Goal: Obtain resource: Download file/media

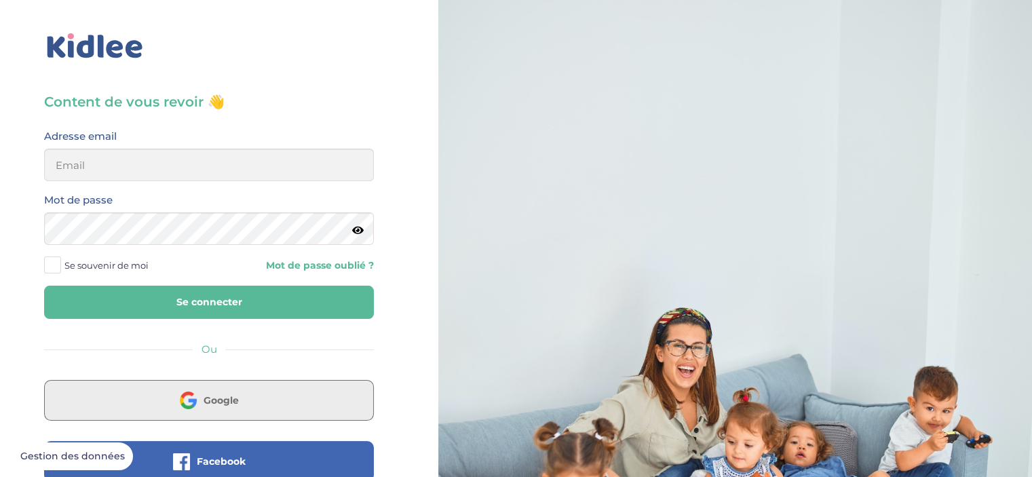
click at [207, 398] on span "Google" at bounding box center [221, 401] width 35 height 14
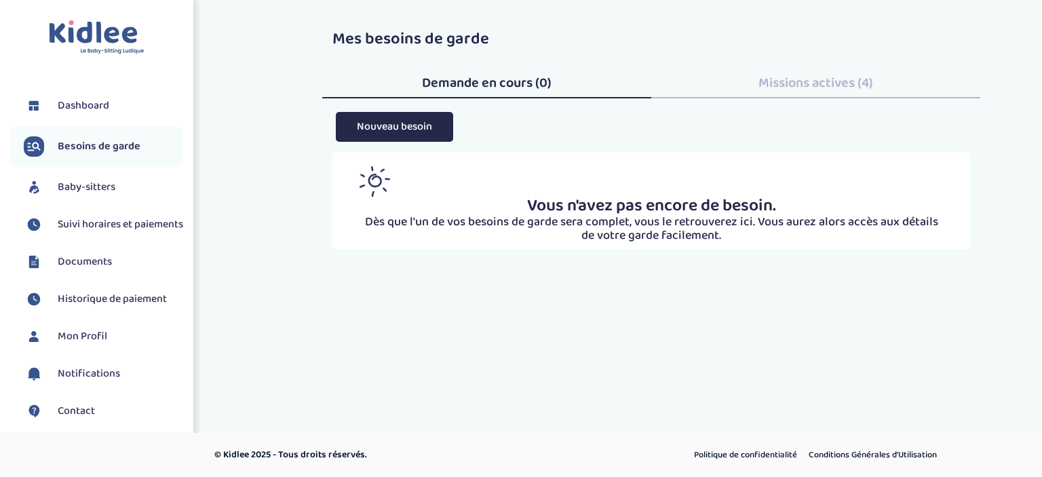
click at [86, 106] on span "Dashboard" at bounding box center [84, 106] width 52 height 16
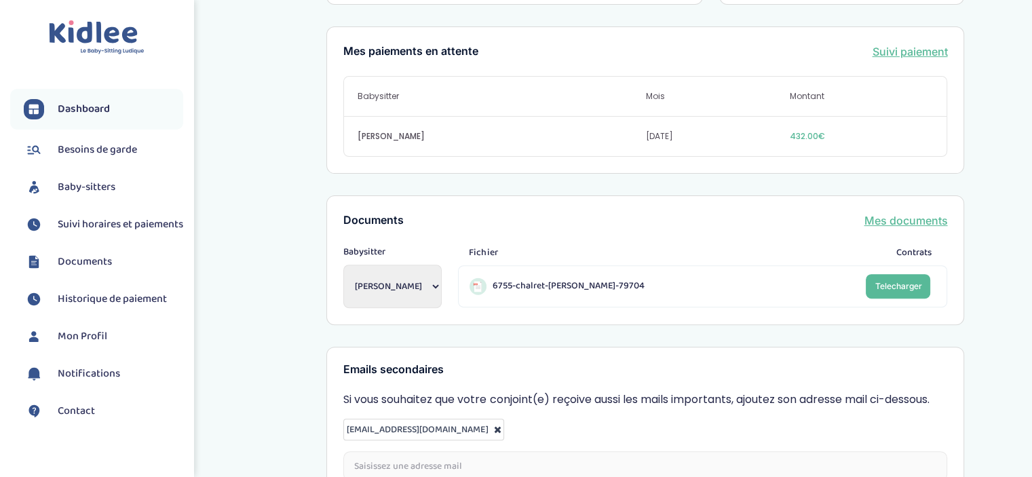
scroll to position [430, 0]
click at [81, 233] on span "Suivi horaires et paiements" at bounding box center [121, 224] width 126 height 16
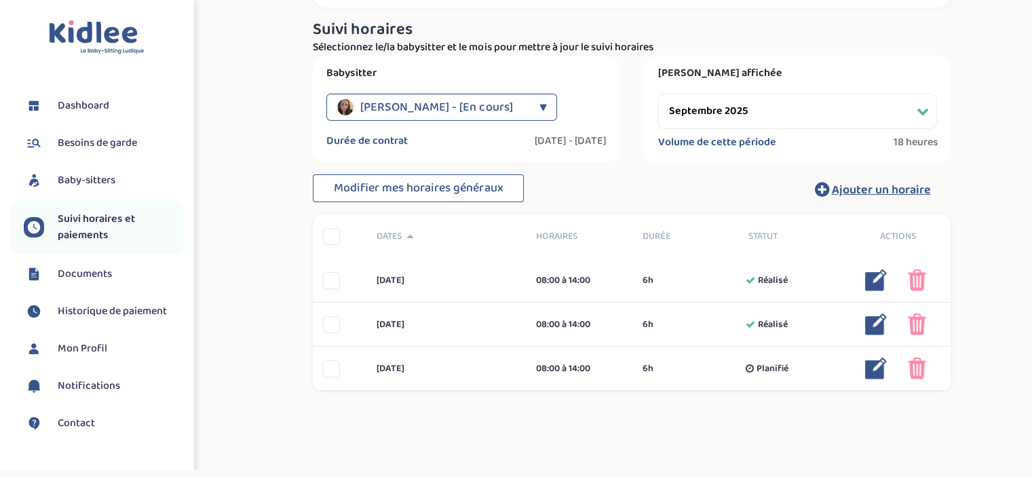
scroll to position [118, 0]
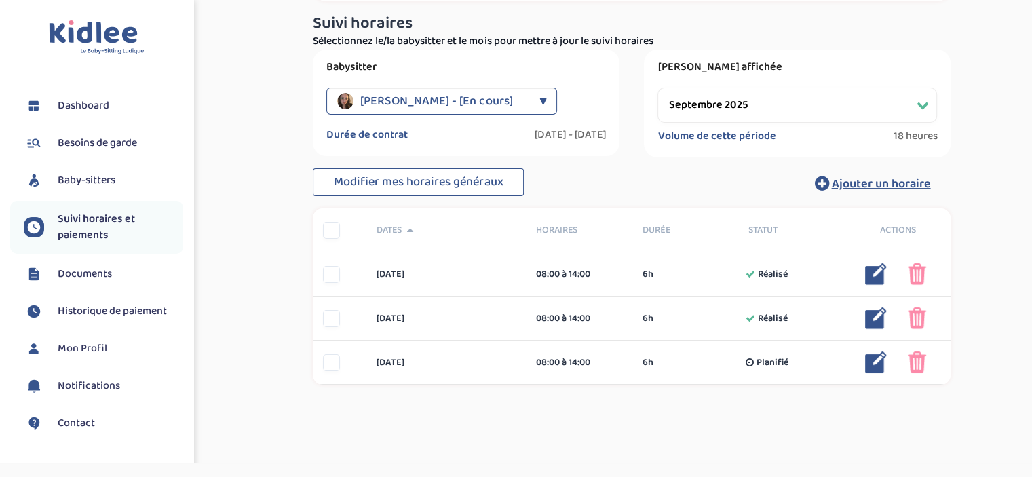
click at [928, 99] on select "Filtrer par mois septembre 2025 octobre 2025 novembre 2025 décembre 2025 janvie…" at bounding box center [798, 105] width 280 height 35
click at [658, 88] on select "Filtrer par mois septembre 2025 octobre 2025 novembre 2025 décembre 2025 janvie…" at bounding box center [798, 105] width 280 height 35
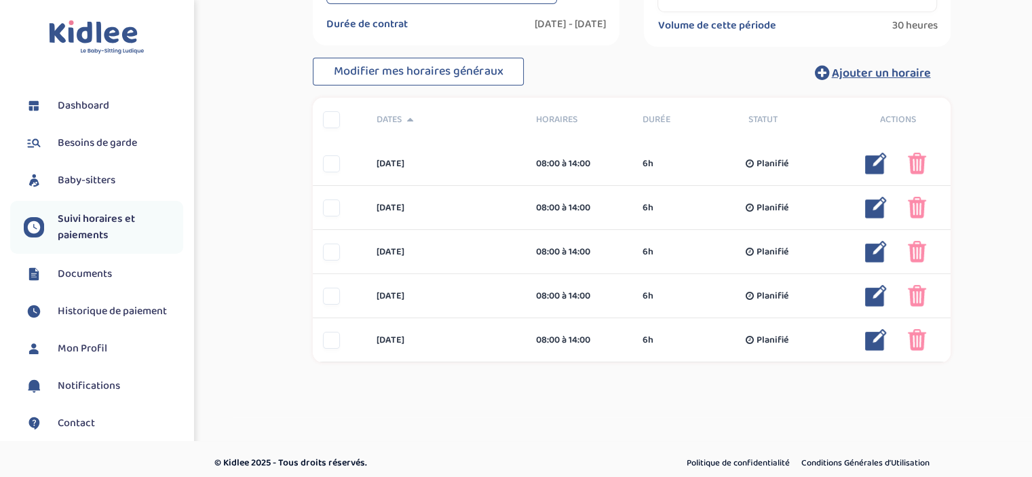
scroll to position [228, 0]
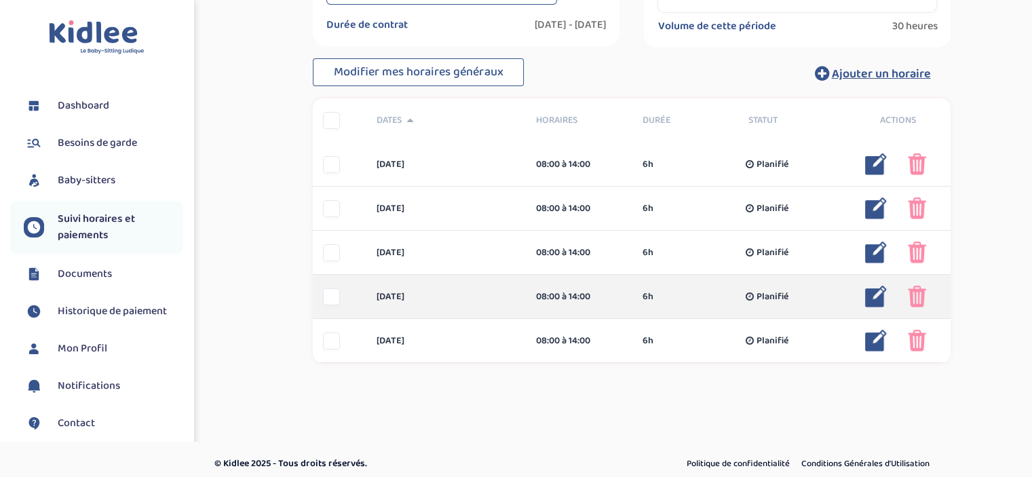
click at [335, 295] on div at bounding box center [331, 296] width 17 height 17
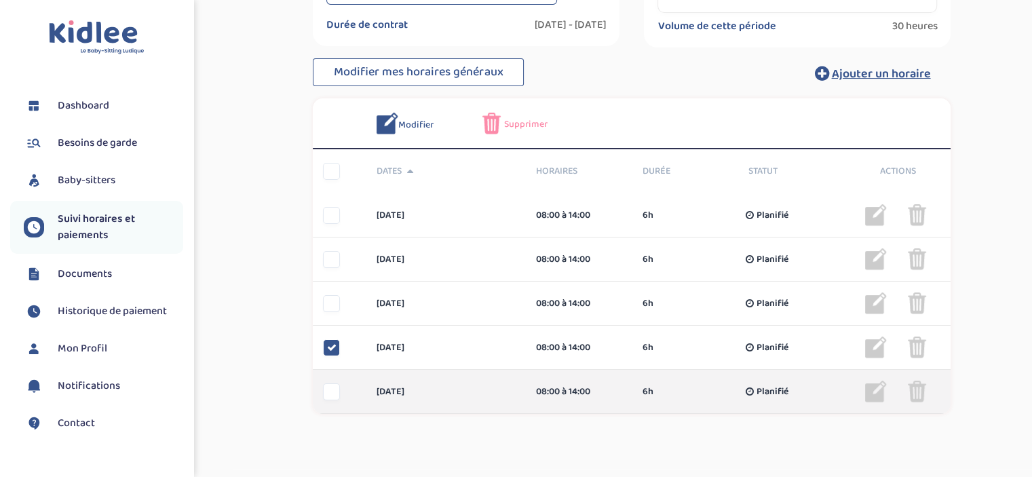
click at [334, 390] on div at bounding box center [331, 391] width 17 height 17
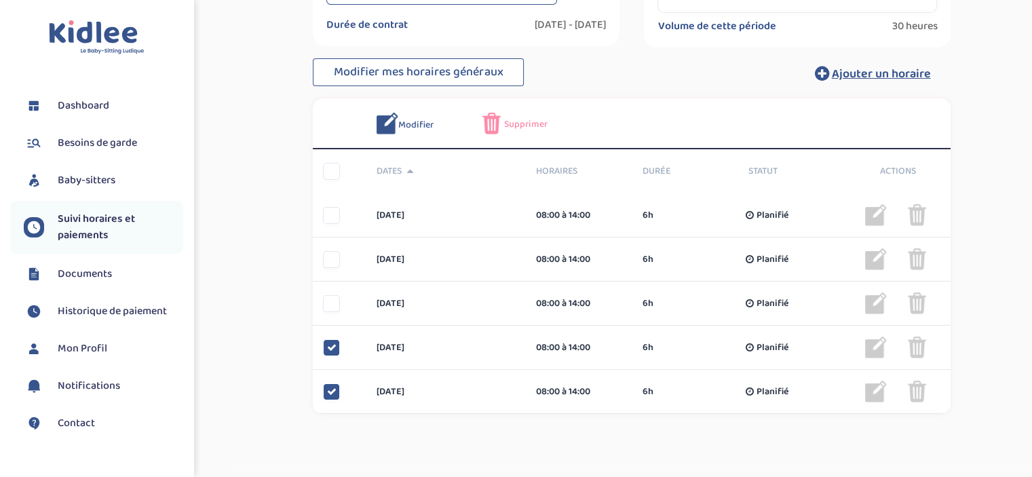
click at [518, 121] on span "Supprimer" at bounding box center [525, 124] width 43 height 14
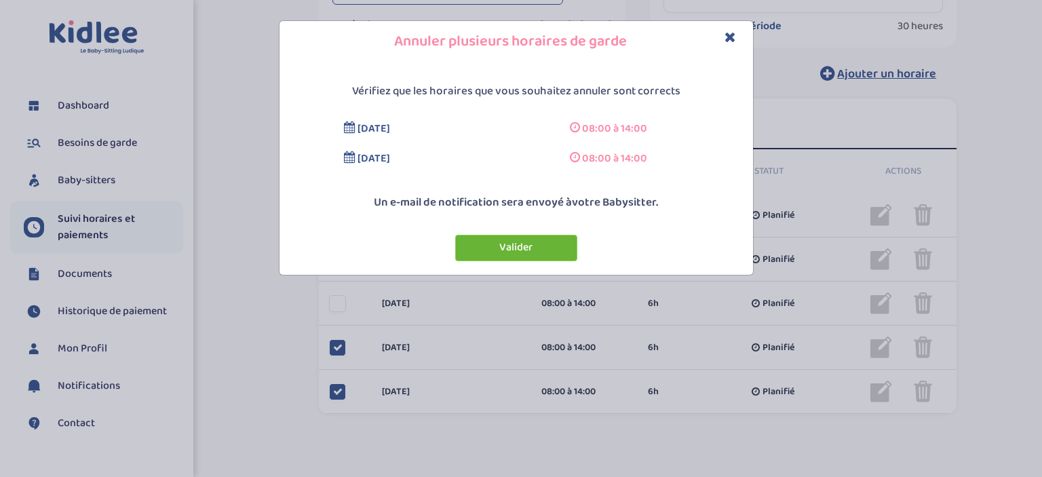
click at [516, 246] on button "Valider" at bounding box center [516, 248] width 122 height 26
click at [0, 0] on img at bounding box center [0, 0] width 0 height 0
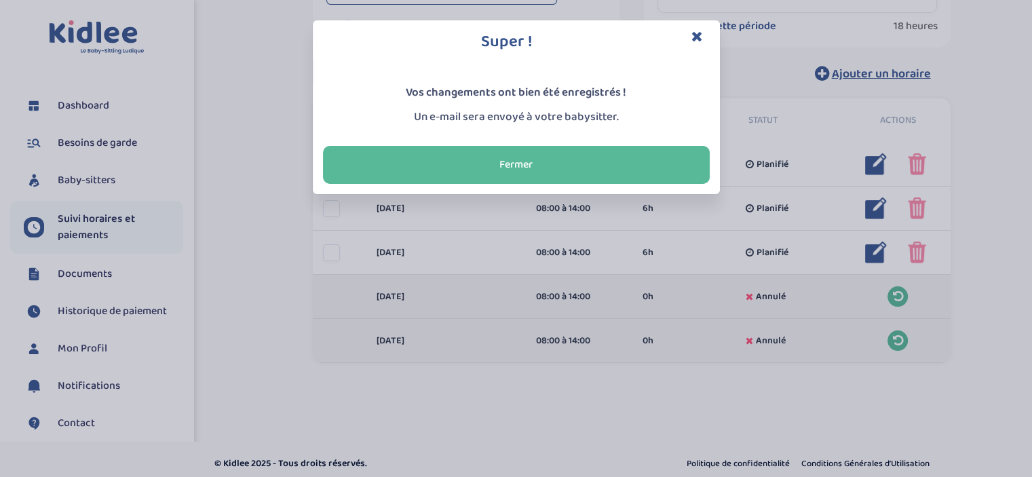
drag, startPoint x: 516, startPoint y: 246, endPoint x: 741, endPoint y: 434, distance: 293.0
click at [741, 434] on div "Super ! Vos changements ont bien été enregistrés ! Un e-mail sera envoyé à votr…" at bounding box center [516, 238] width 1032 height 477
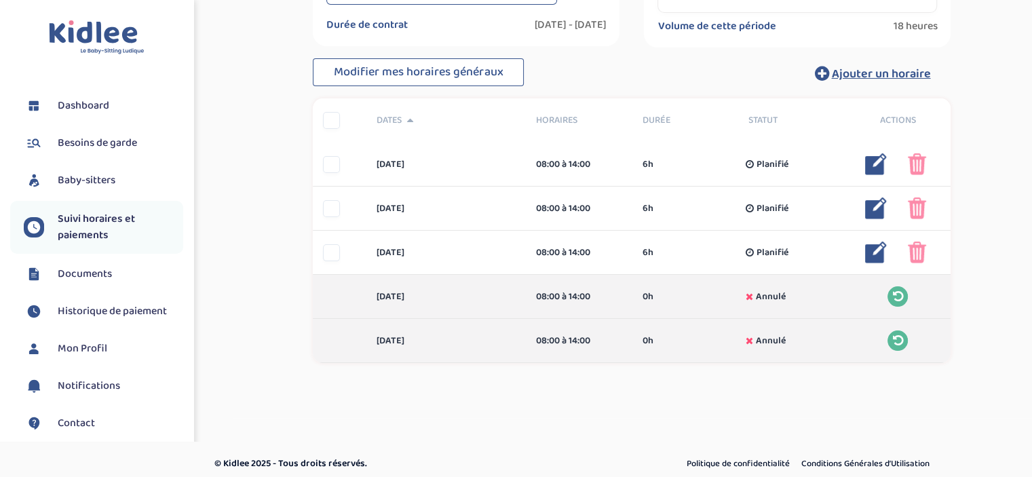
click at [741, 434] on div "Toggle navigation FAQ CHALRET Marion Dashboard Besoins de garde Baby-sitters Su…" at bounding box center [516, 129] width 1032 height 714
click at [928, 20] on span "18 heures" at bounding box center [915, 27] width 44 height 14
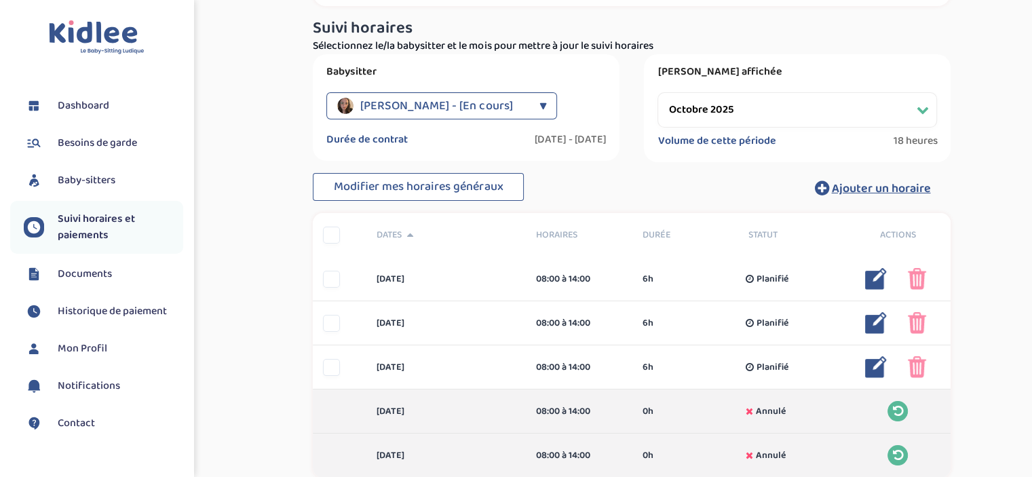
scroll to position [111, 0]
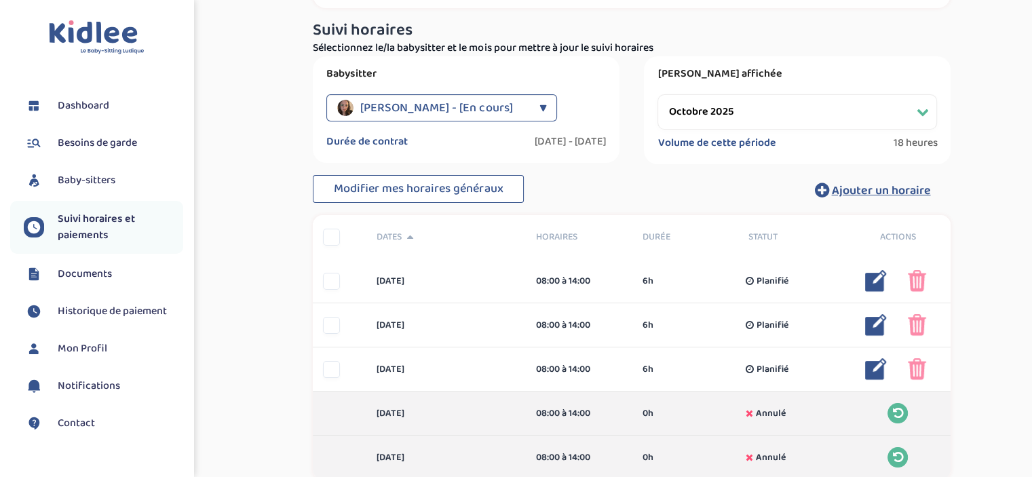
click at [920, 107] on select "Filtrer par mois septembre 2025 octobre 2025 novembre 2025 décembre 2025 janvie…" at bounding box center [798, 111] width 280 height 35
click at [658, 94] on select "Filtrer par mois septembre 2025 octobre 2025 novembre 2025 décembre 2025 janvie…" at bounding box center [798, 111] width 280 height 35
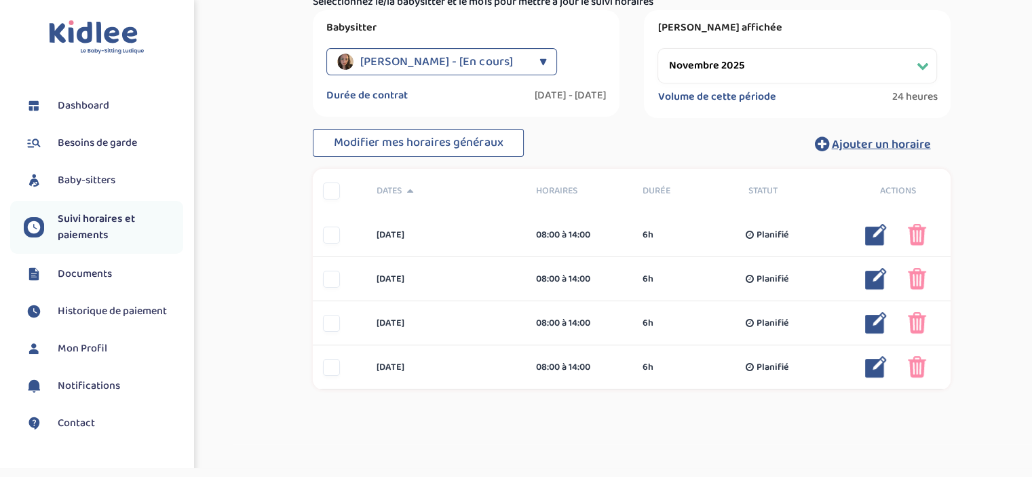
scroll to position [155, 0]
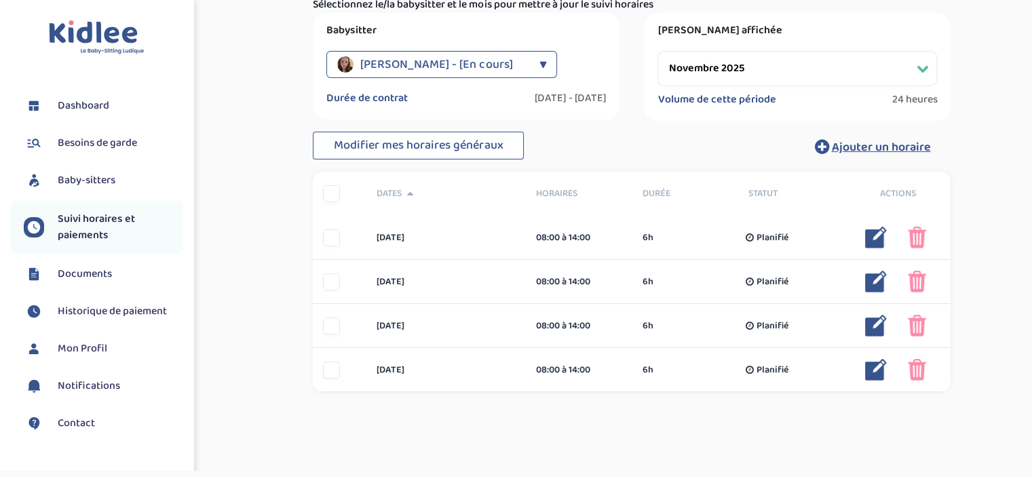
click at [917, 69] on select "Filtrer par mois septembre 2025 octobre 2025 novembre 2025 décembre 2025 janvie…" at bounding box center [798, 68] width 280 height 35
click at [658, 51] on select "Filtrer par mois septembre 2025 octobre 2025 novembre 2025 décembre 2025 janvie…" at bounding box center [798, 68] width 280 height 35
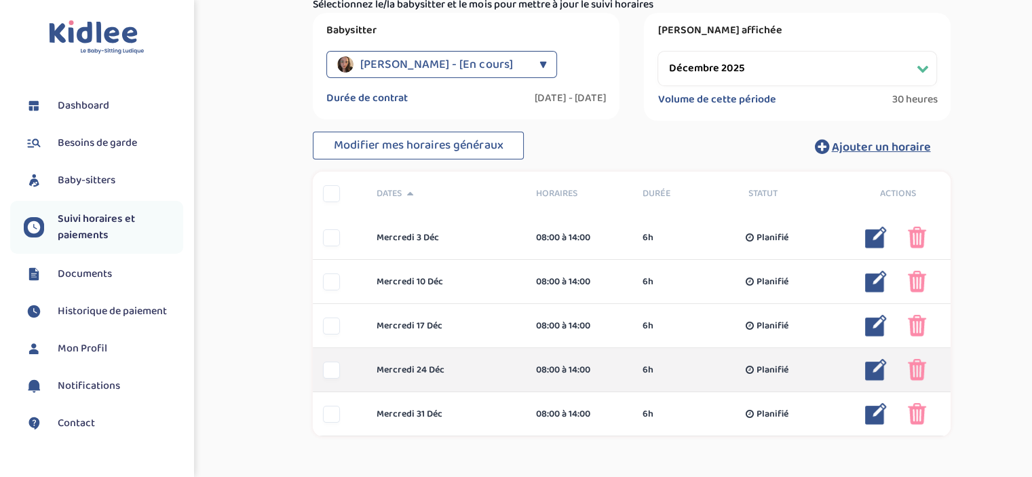
click at [337, 371] on div at bounding box center [331, 370] width 17 height 17
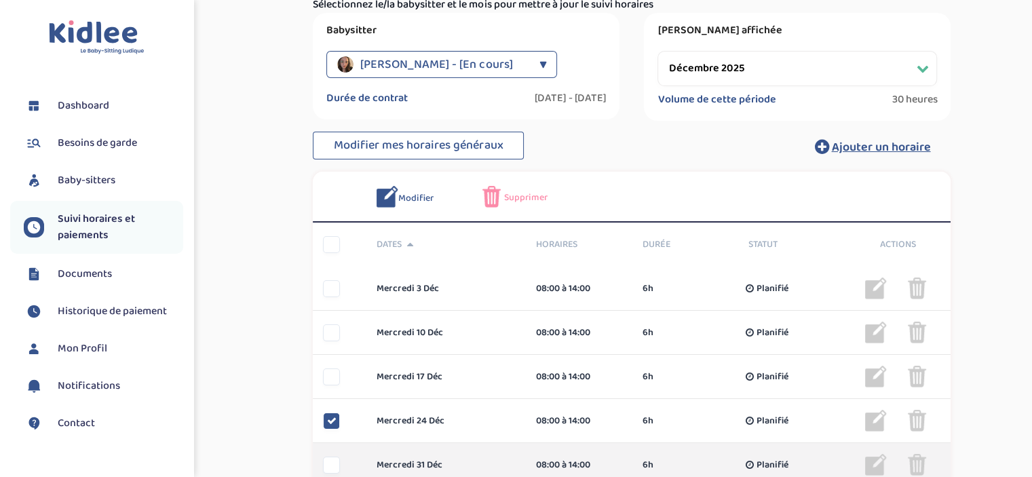
click at [328, 463] on div at bounding box center [331, 465] width 17 height 17
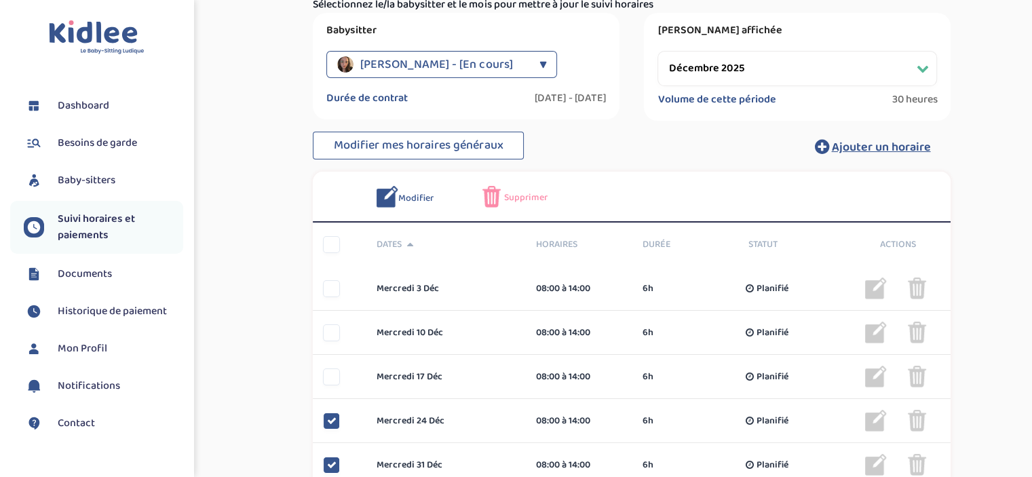
click at [504, 191] on span "Supprimer" at bounding box center [525, 198] width 43 height 14
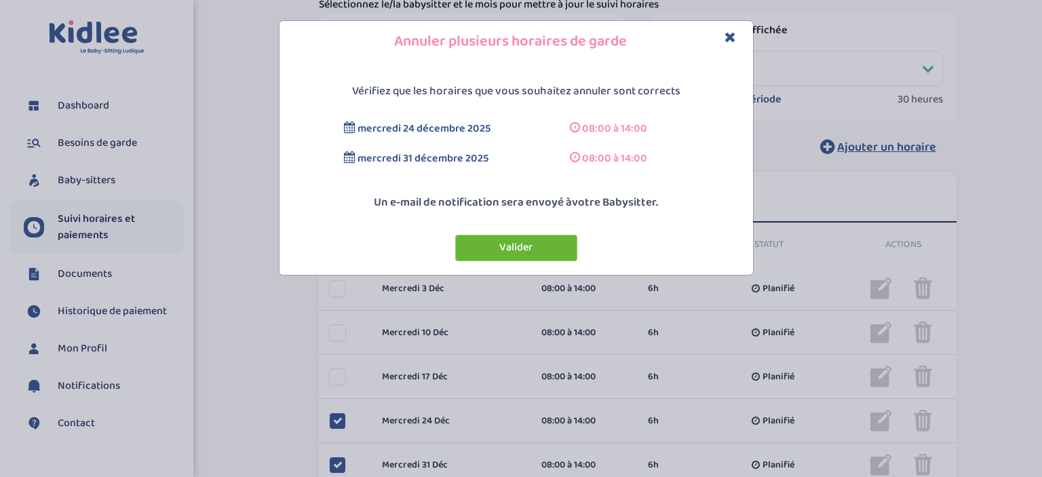
click at [508, 255] on button "Valider" at bounding box center [516, 248] width 122 height 26
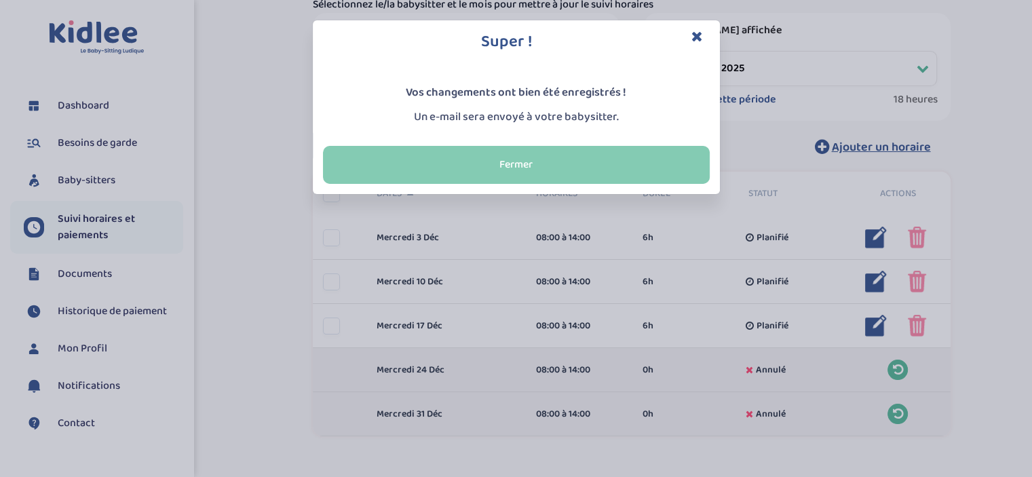
click at [569, 157] on button "Fermer" at bounding box center [516, 165] width 387 height 38
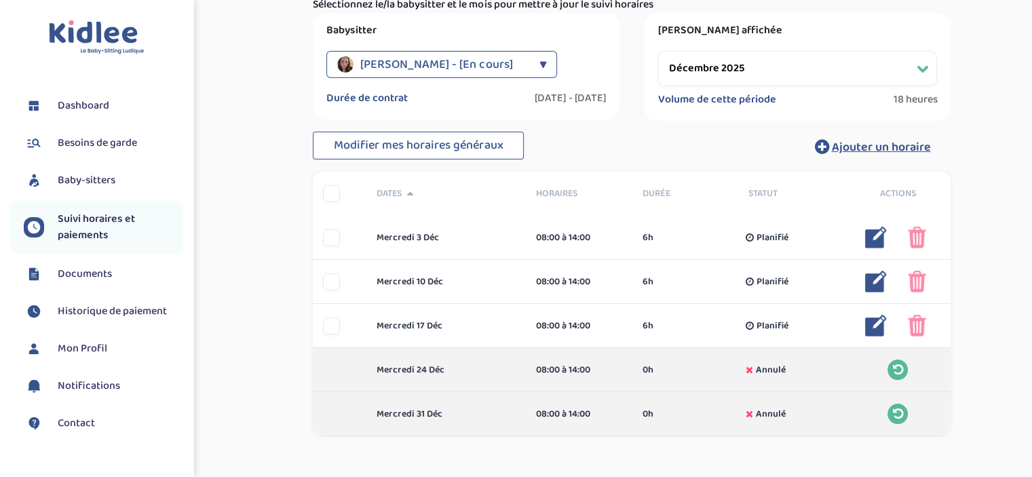
click at [835, 67] on select "Filtrer par mois septembre 2025 octobre 2025 novembre 2025 décembre 2025 janvie…" at bounding box center [798, 68] width 280 height 35
click at [658, 51] on select "Filtrer par mois septembre 2025 octobre 2025 novembre 2025 décembre 2025 janvie…" at bounding box center [798, 68] width 280 height 35
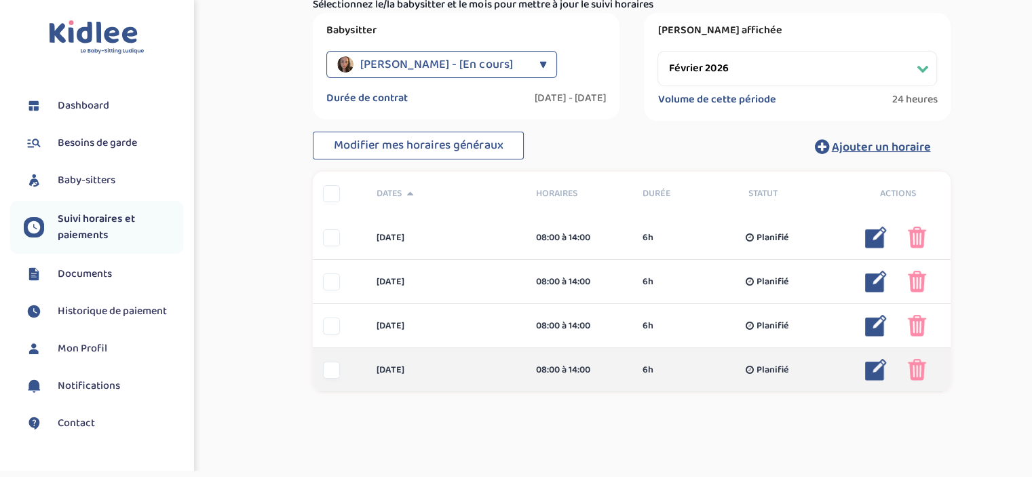
click at [335, 370] on div at bounding box center [331, 370] width 17 height 17
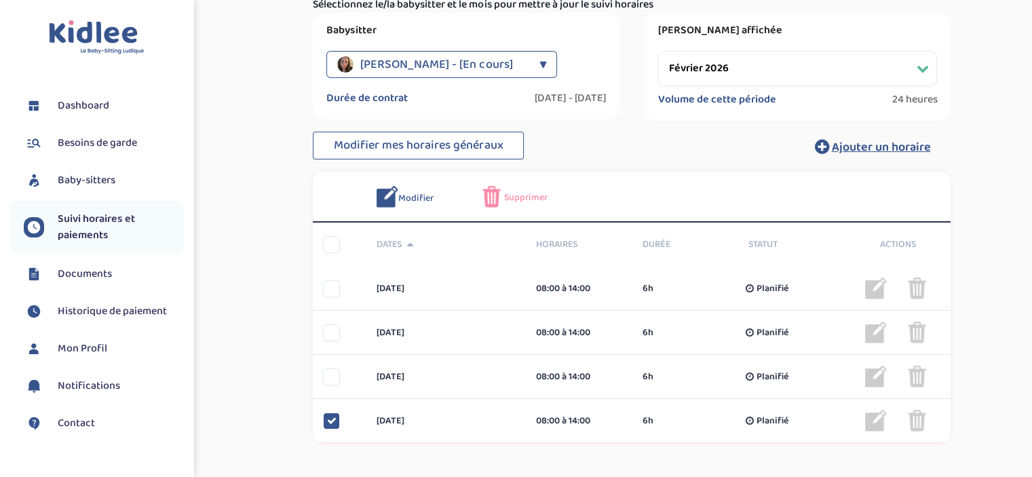
click at [498, 195] on img at bounding box center [491, 197] width 18 height 22
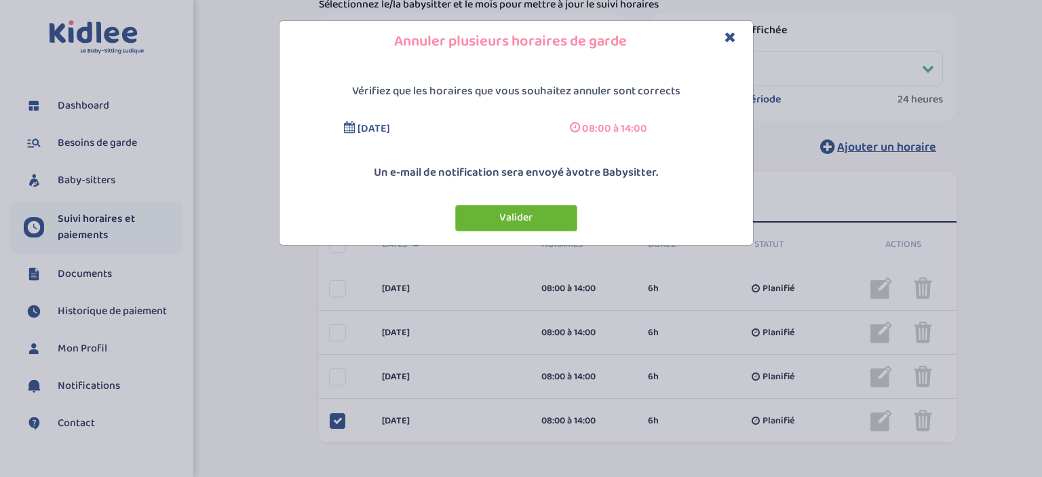
click at [507, 216] on button "Valider" at bounding box center [516, 218] width 122 height 26
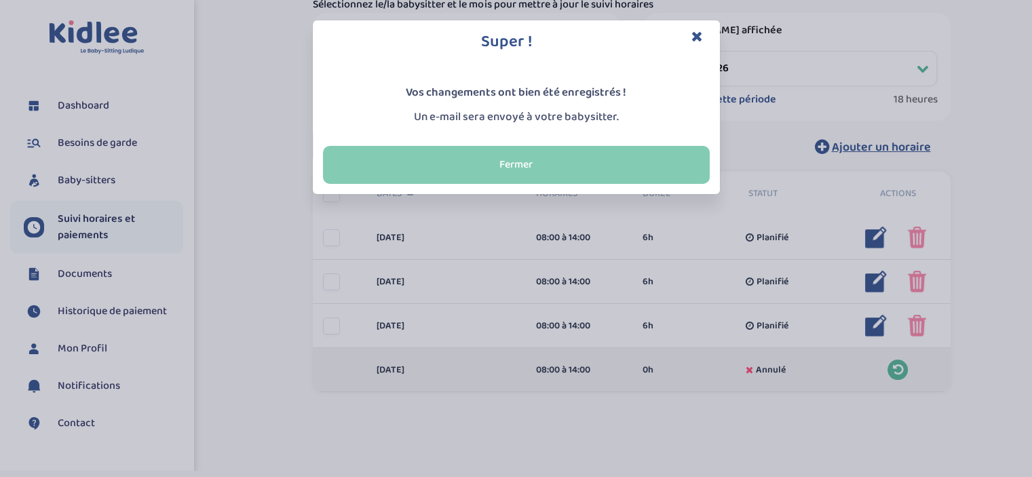
click at [650, 165] on button "Fermer" at bounding box center [516, 165] width 387 height 38
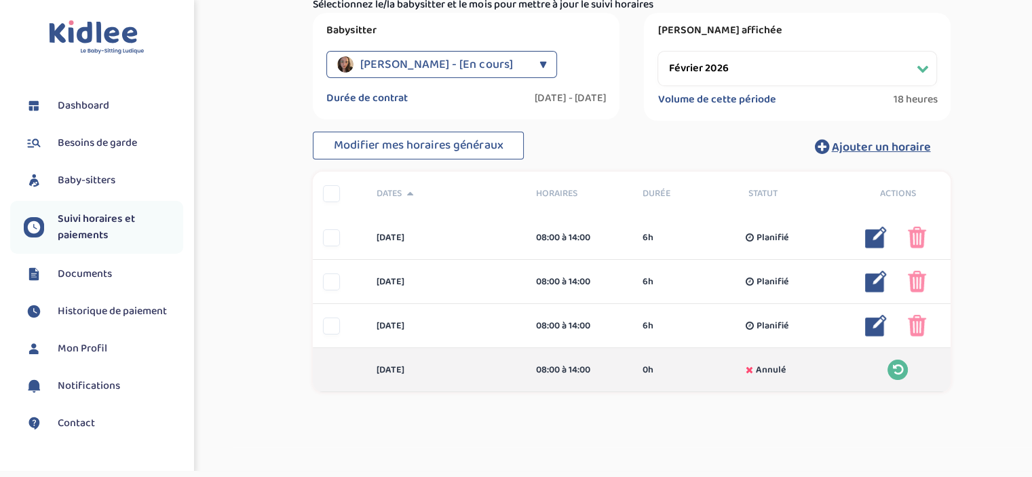
click at [875, 68] on select "Filtrer par mois septembre 2025 octobre 2025 novembre 2025 décembre 2025 janvie…" at bounding box center [798, 68] width 280 height 35
click at [658, 51] on select "Filtrer par mois septembre 2025 octobre 2025 novembre 2025 décembre 2025 janvie…" at bounding box center [798, 68] width 280 height 35
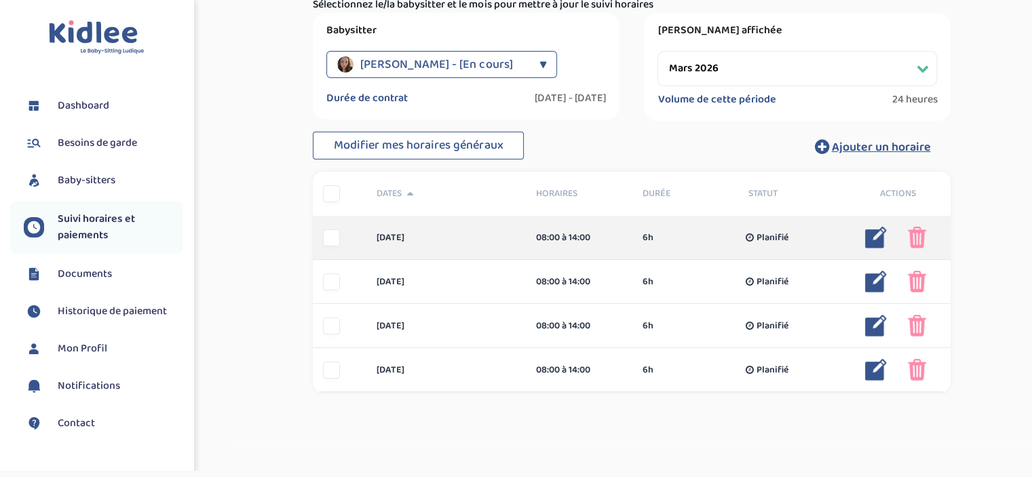
click at [326, 233] on div at bounding box center [331, 237] width 17 height 17
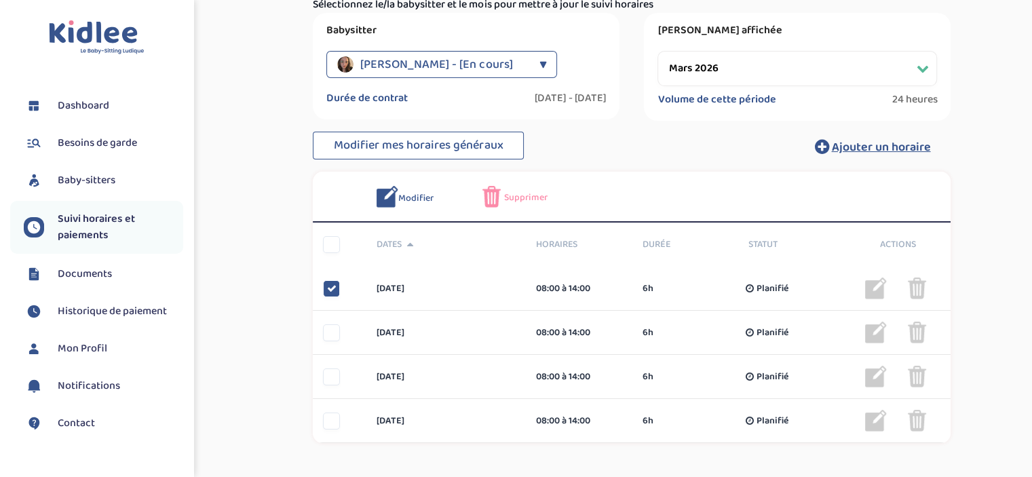
click at [517, 200] on span "Supprimer" at bounding box center [525, 198] width 43 height 14
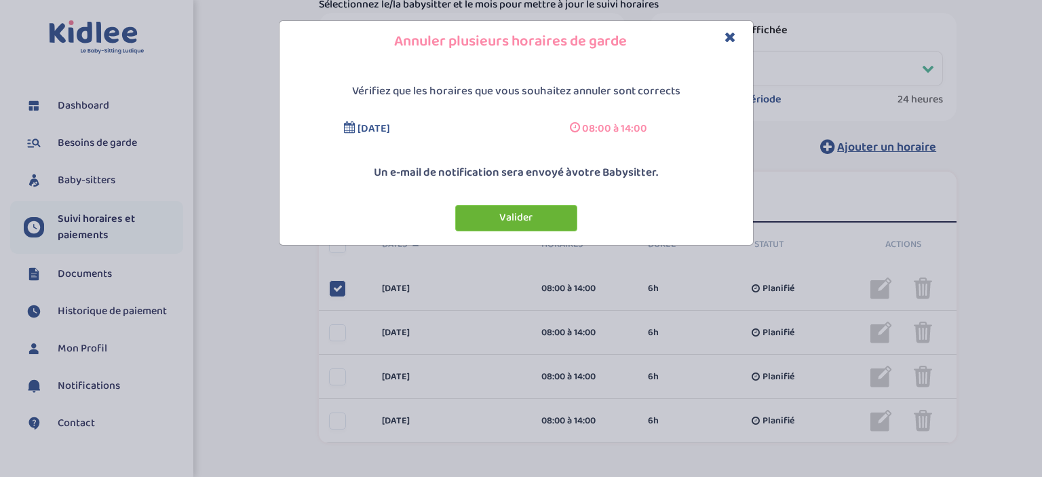
click at [532, 216] on button "Valider" at bounding box center [516, 218] width 122 height 26
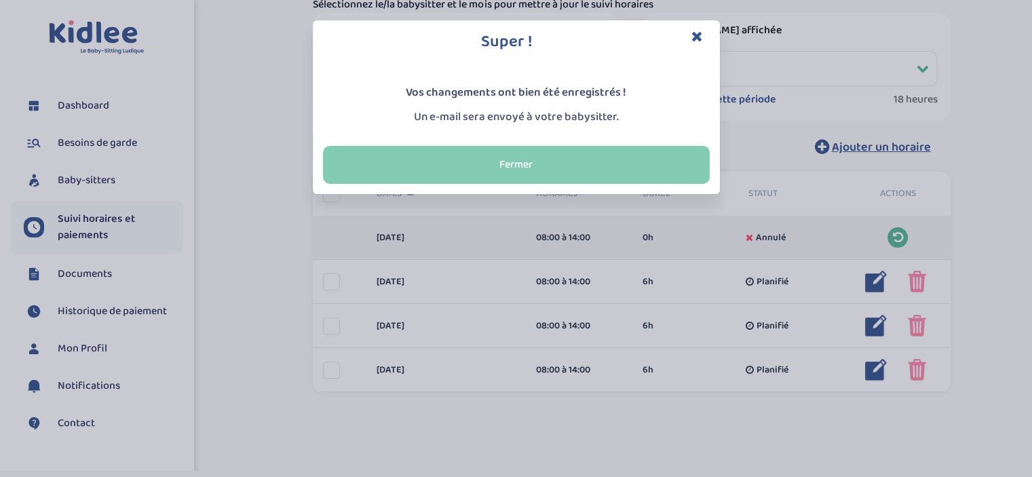
click at [542, 167] on button "Fermer" at bounding box center [516, 165] width 387 height 38
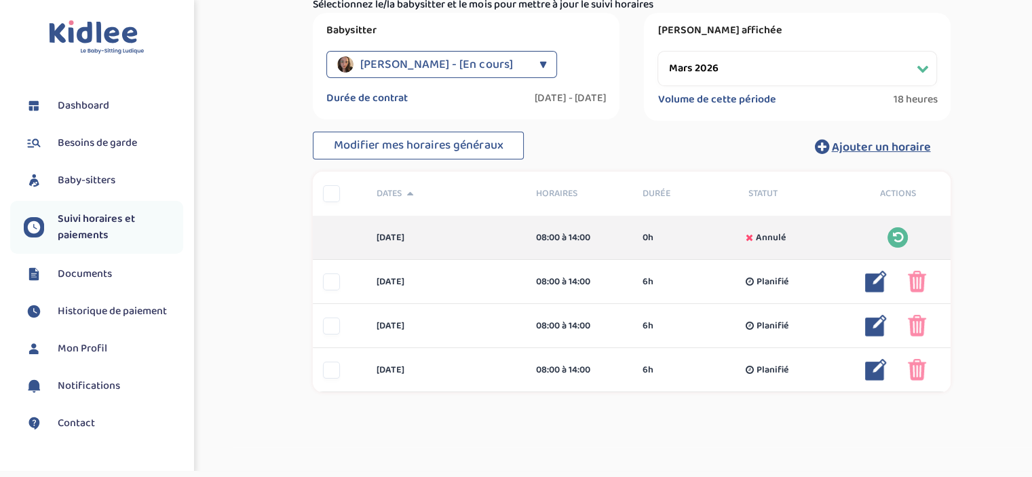
click at [915, 60] on select "Filtrer par mois septembre 2025 octobre 2025 novembre 2025 décembre 2025 janvie…" at bounding box center [798, 68] width 280 height 35
click at [658, 51] on select "Filtrer par mois septembre 2025 octobre 2025 novembre 2025 décembre 2025 janvie…" at bounding box center [798, 68] width 280 height 35
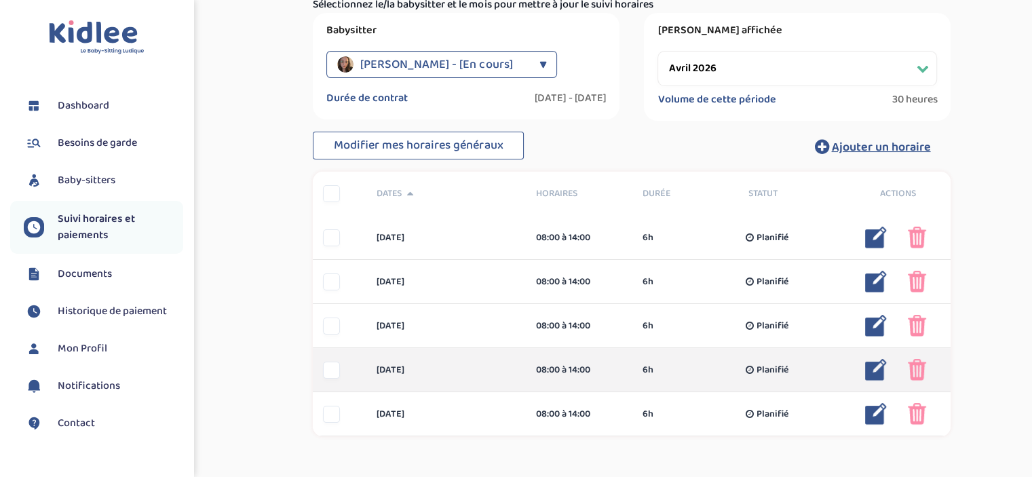
click at [331, 368] on div at bounding box center [331, 370] width 17 height 17
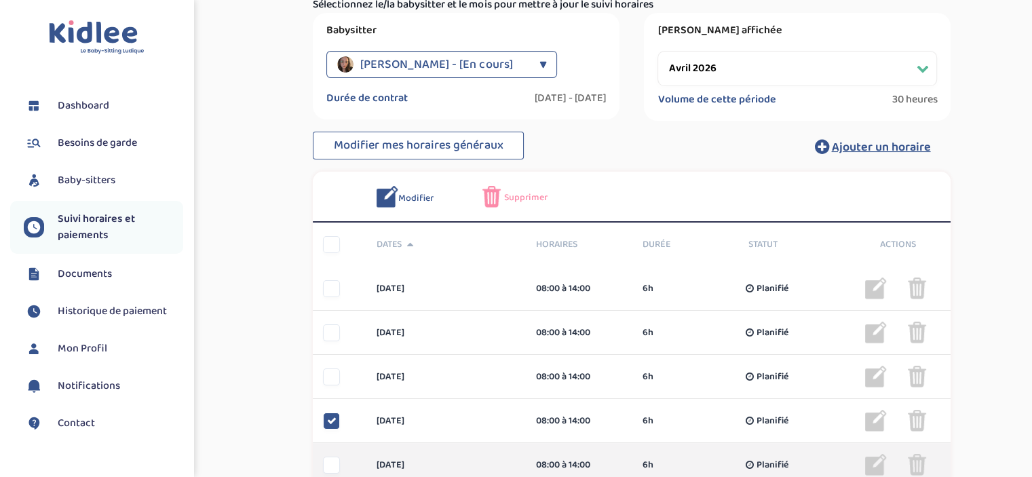
click at [332, 470] on div at bounding box center [331, 465] width 17 height 17
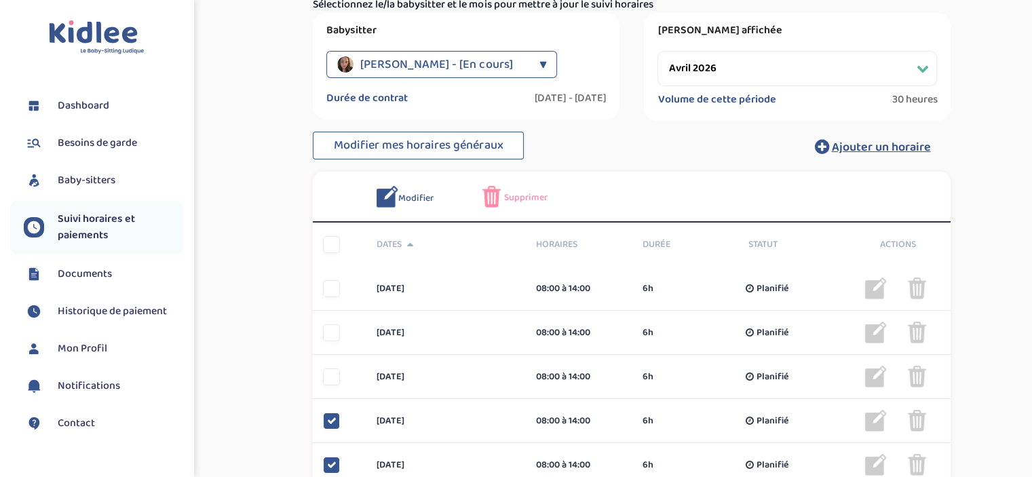
click at [527, 197] on span "Supprimer" at bounding box center [525, 198] width 43 height 14
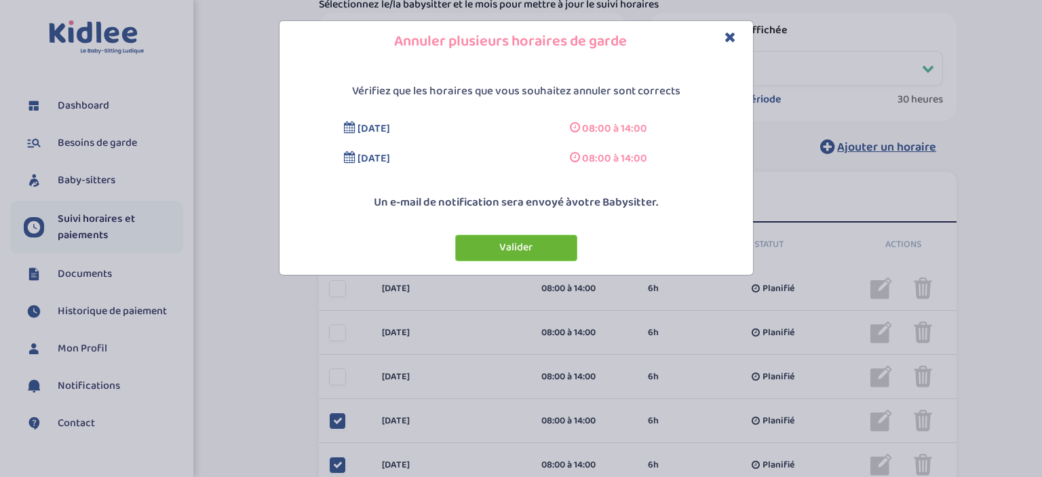
click at [520, 254] on button "Valider" at bounding box center [516, 248] width 122 height 26
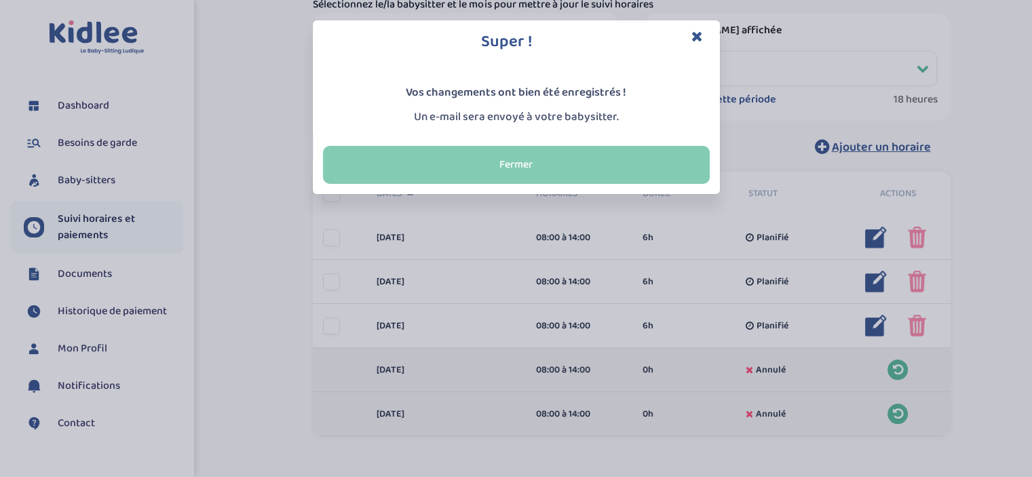
click at [578, 155] on button "Fermer" at bounding box center [516, 165] width 387 height 38
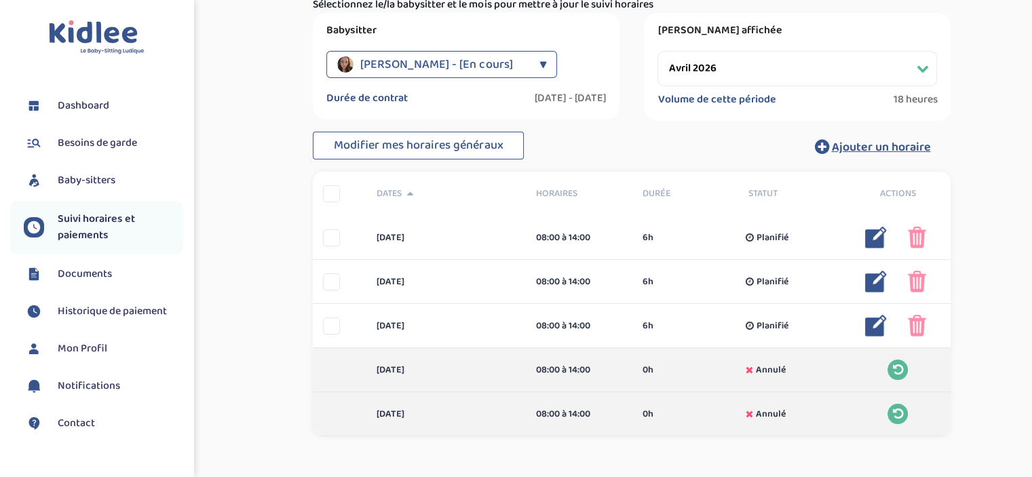
click at [874, 70] on select "Filtrer par mois septembre 2025 octobre 2025 novembre 2025 décembre 2025 janvie…" at bounding box center [798, 68] width 280 height 35
select select "juillet 2026"
click at [658, 51] on select "Filtrer par mois septembre 2025 octobre 2025 novembre 2025 décembre 2025 janvie…" at bounding box center [798, 68] width 280 height 35
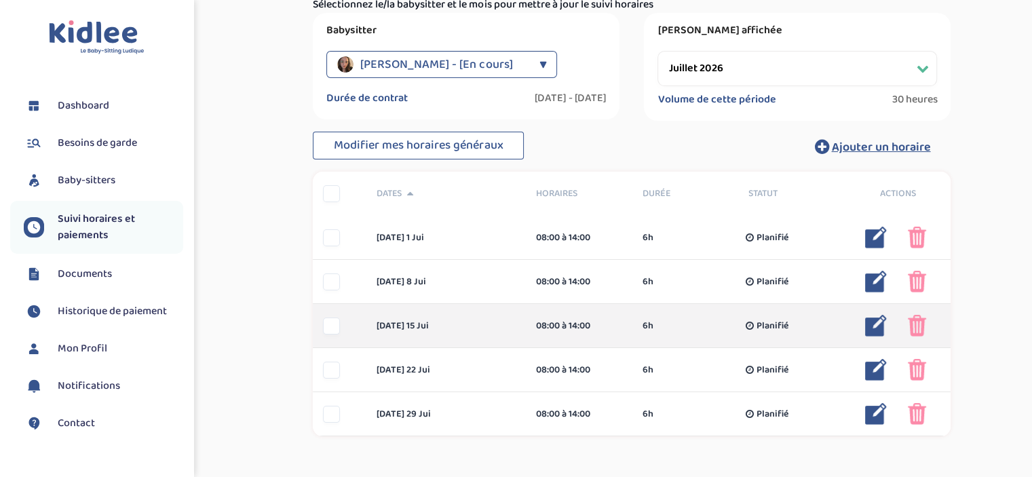
click at [341, 322] on div at bounding box center [339, 326] width 53 height 17
click at [327, 326] on div at bounding box center [331, 326] width 17 height 17
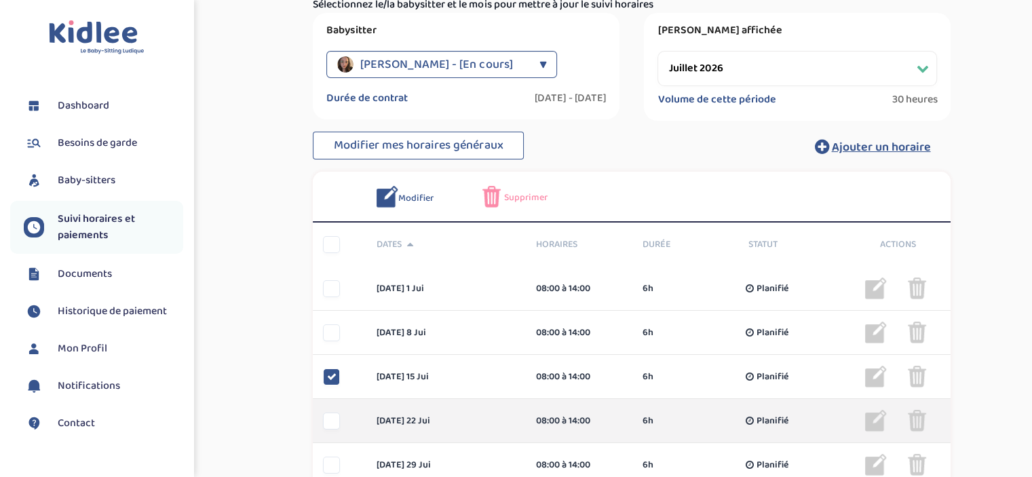
click at [323, 423] on div at bounding box center [331, 421] width 17 height 17
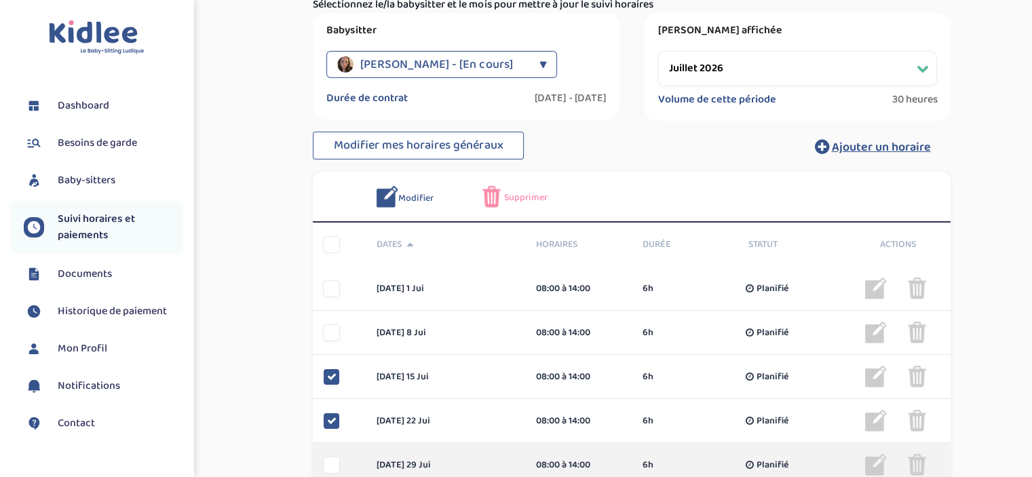
click at [329, 463] on div at bounding box center [331, 465] width 17 height 17
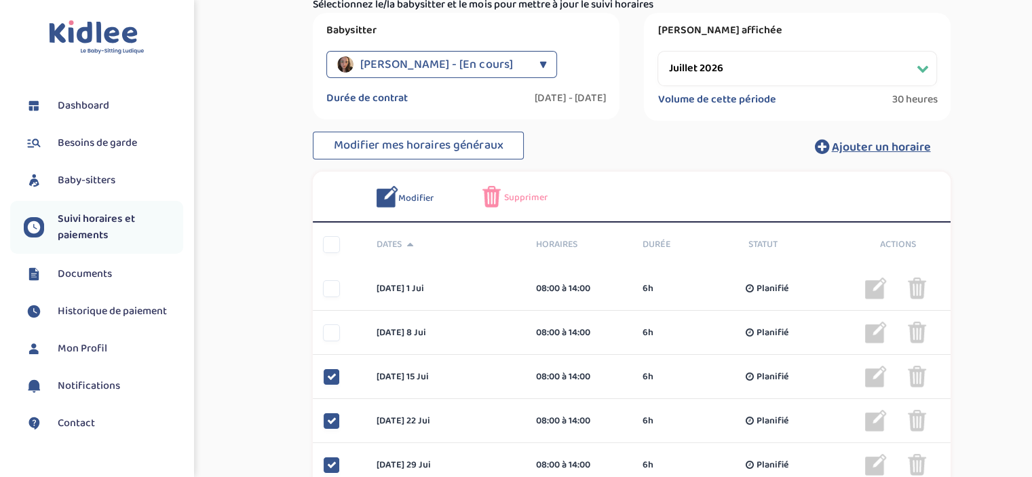
click at [499, 199] on img at bounding box center [491, 197] width 18 height 22
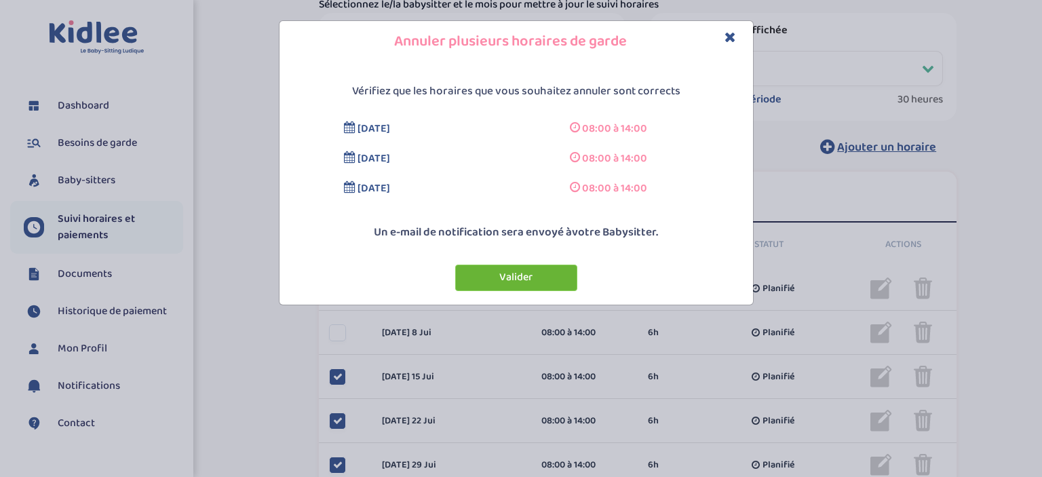
click at [514, 274] on button "Valider" at bounding box center [516, 278] width 122 height 26
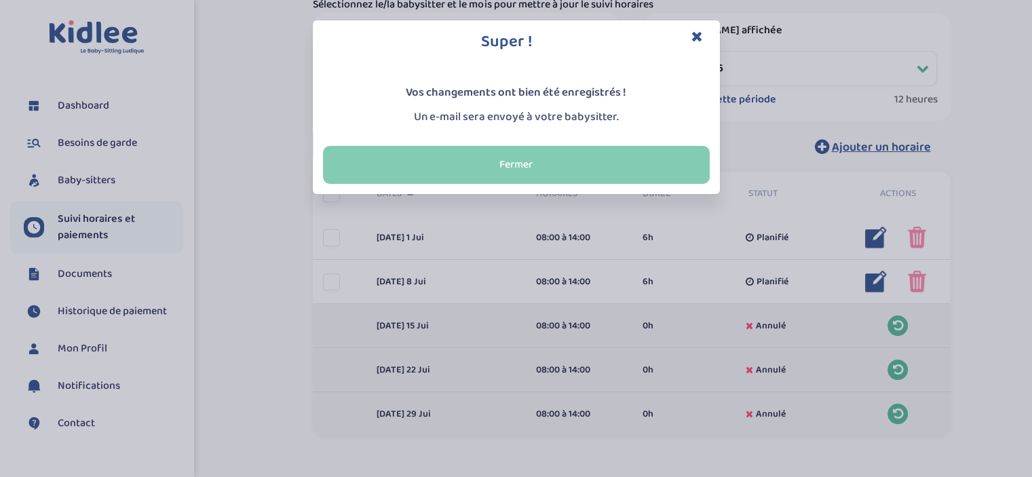
click at [546, 169] on button "Fermer" at bounding box center [516, 165] width 387 height 38
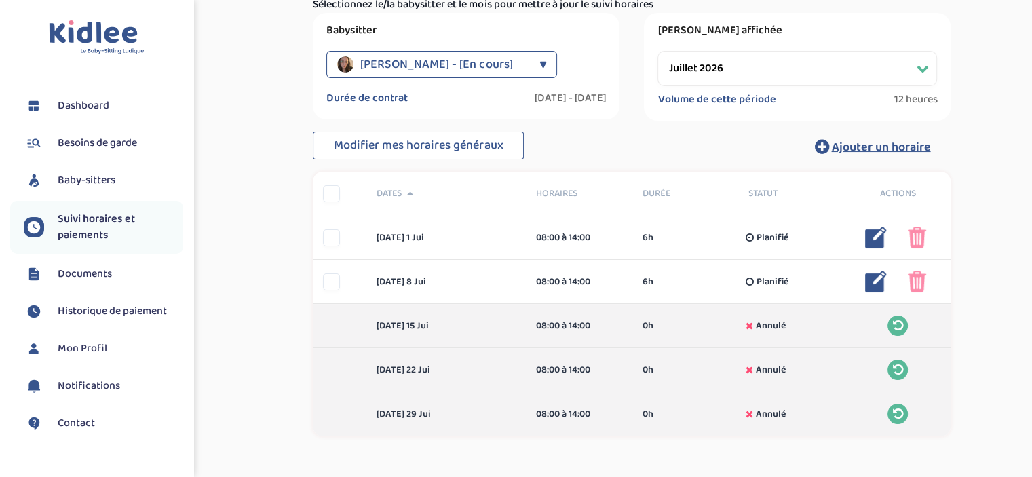
click at [77, 274] on span "Documents" at bounding box center [85, 274] width 54 height 16
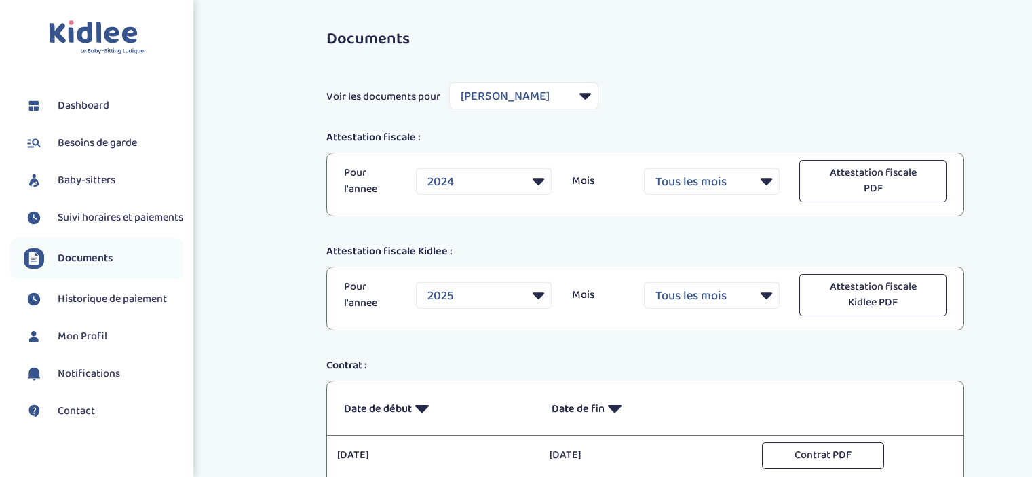
select select "36861"
select select "2024"
click at [545, 184] on select "2024" at bounding box center [484, 181] width 136 height 27
click at [537, 183] on select "2024" at bounding box center [484, 181] width 136 height 27
click at [584, 93] on select "Filtrer par Baby-sitter [PERSON_NAME] [PERSON_NAME] [PERSON_NAME]" at bounding box center [523, 95] width 149 height 27
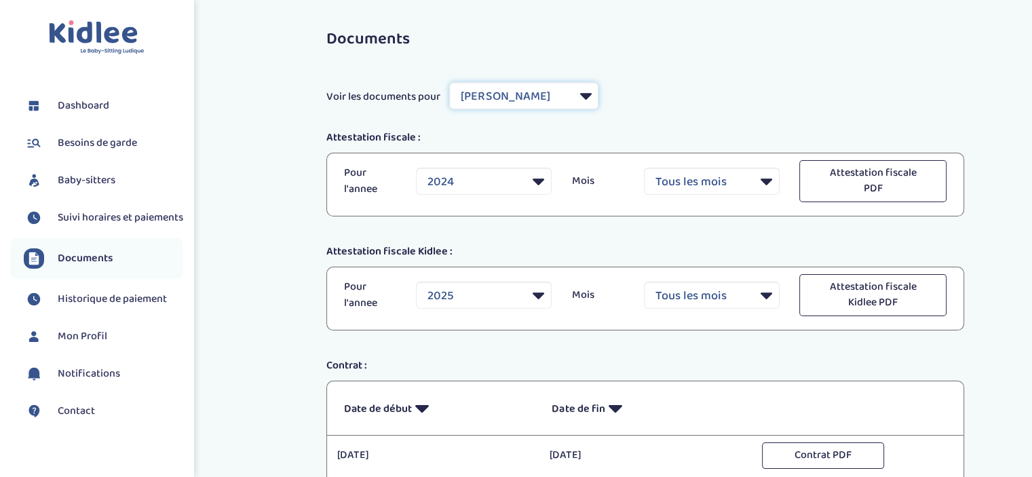
select select "19514"
click at [450, 82] on select "Filtrer par Baby-sitter [PERSON_NAME] [PERSON_NAME] [PERSON_NAME]" at bounding box center [523, 95] width 149 height 27
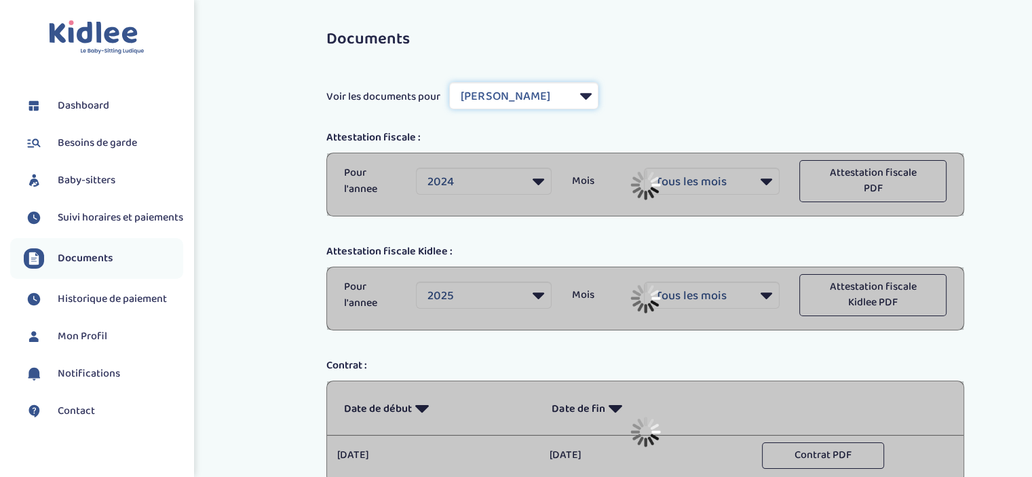
select select
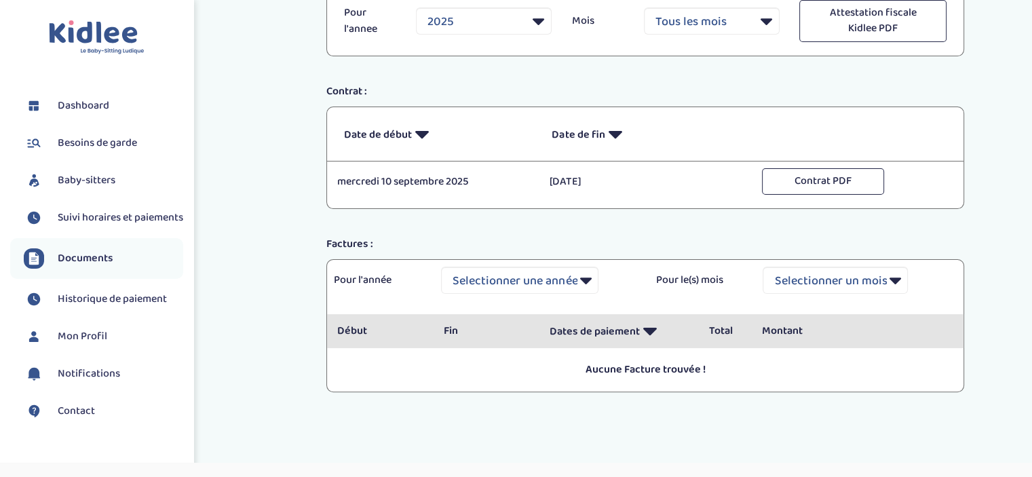
scroll to position [252, 0]
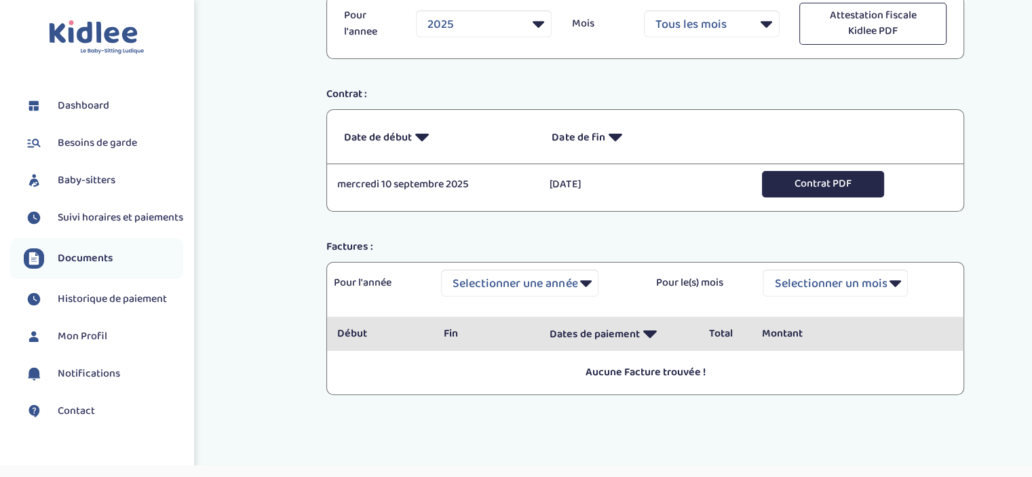
click at [828, 189] on button "Contrat PDF" at bounding box center [823, 184] width 122 height 26
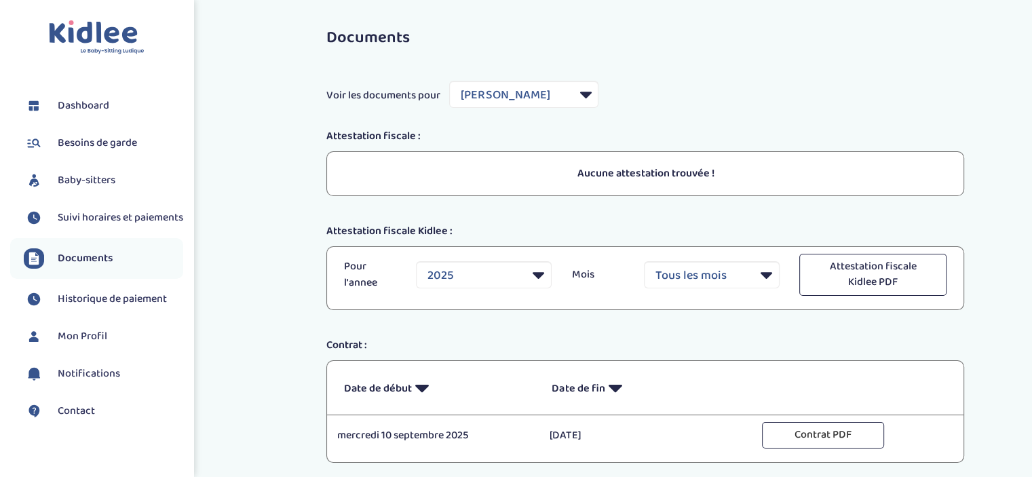
scroll to position [0, 0]
click at [627, 170] on p "Aucune attestation trouvée !" at bounding box center [645, 175] width 603 height 16
click at [582, 92] on select "Filtrer par Baby-sitter [PERSON_NAME] [PERSON_NAME] [PERSON_NAME]" at bounding box center [523, 95] width 149 height 27
select select "36391"
click at [450, 82] on select "Filtrer par Baby-sitter [PERSON_NAME] [PERSON_NAME] [PERSON_NAME]" at bounding box center [523, 95] width 149 height 27
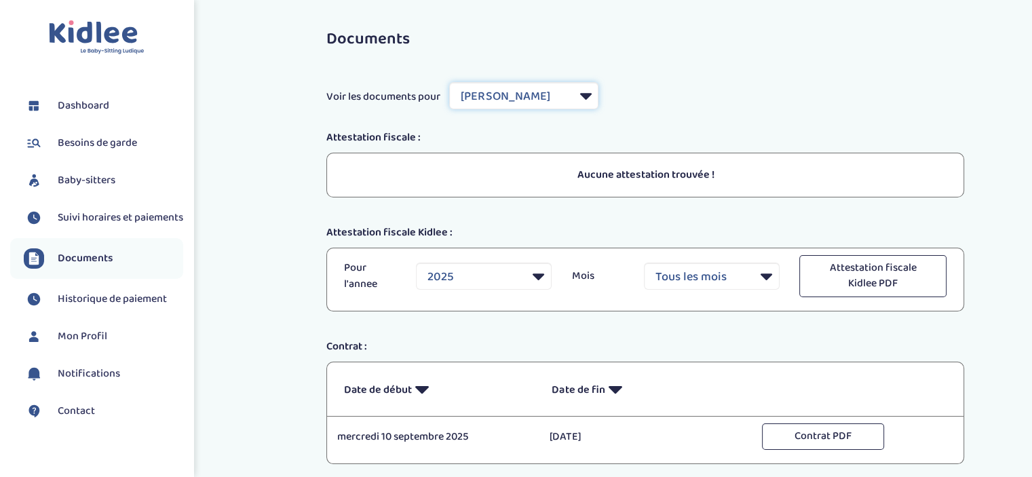
select select "2025"
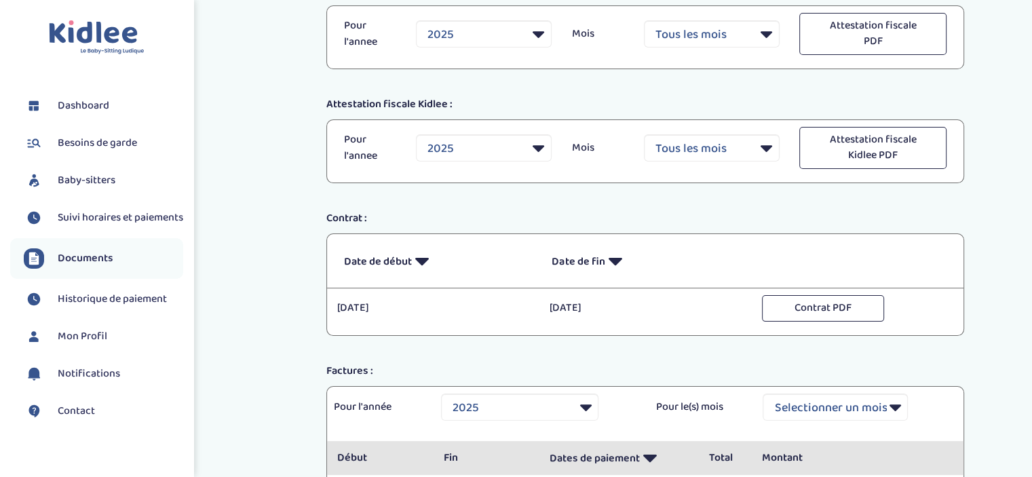
scroll to position [136, 0]
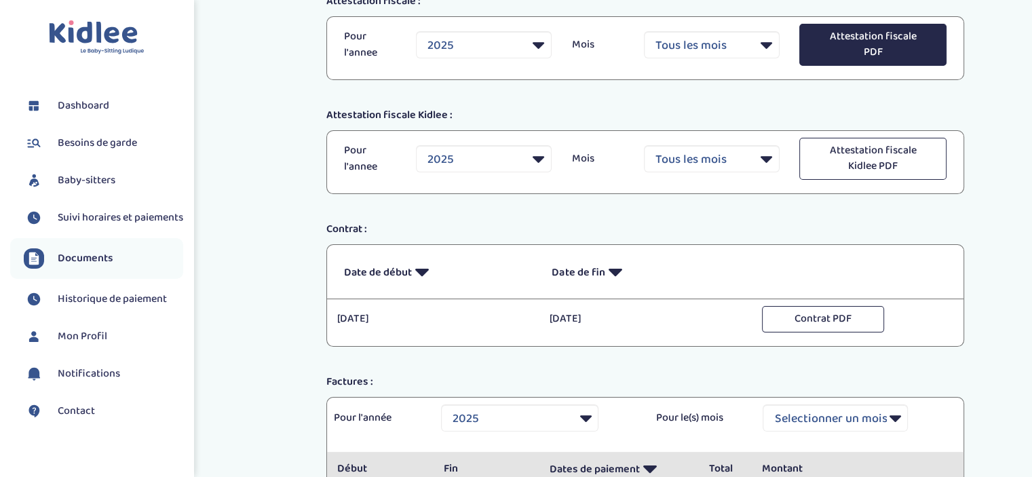
click at [871, 45] on button "Attestation fiscale PDF" at bounding box center [872, 45] width 147 height 42
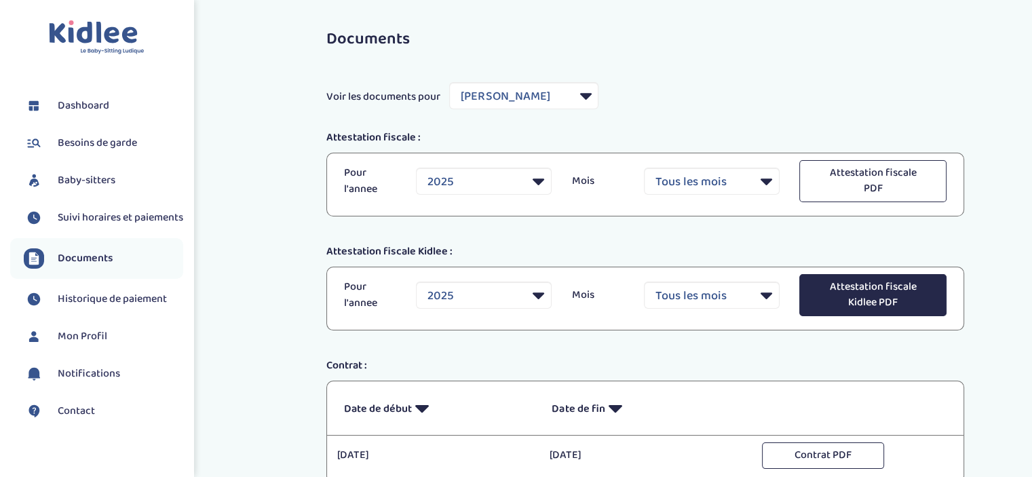
click at [890, 297] on button "Attestation fiscale Kidlee PDF" at bounding box center [872, 295] width 147 height 42
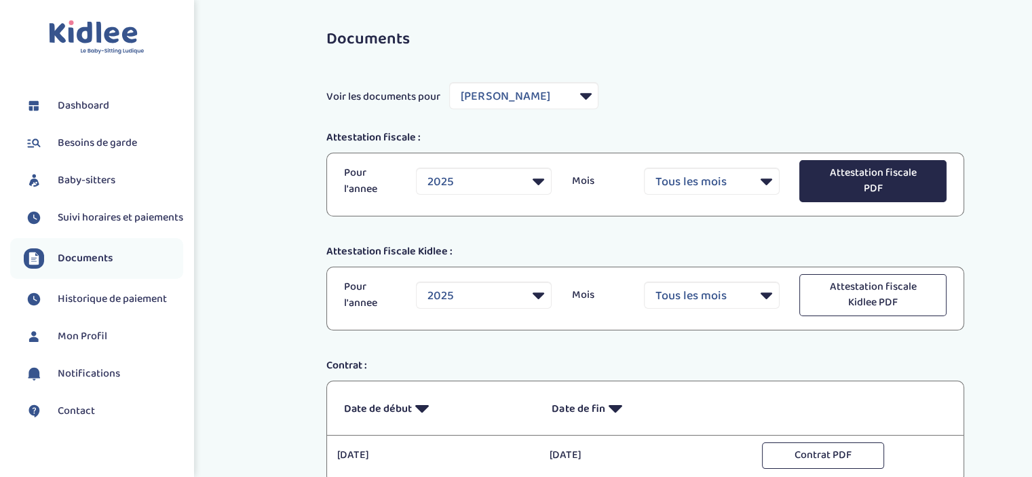
click at [850, 184] on button "Attestation fiscale PDF" at bounding box center [872, 181] width 147 height 42
